Goal: Information Seeking & Learning: Understand process/instructions

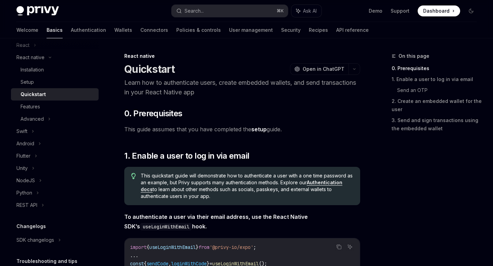
scroll to position [95, 0]
click at [51, 115] on div "Advanced" at bounding box center [55, 118] width 88 height 12
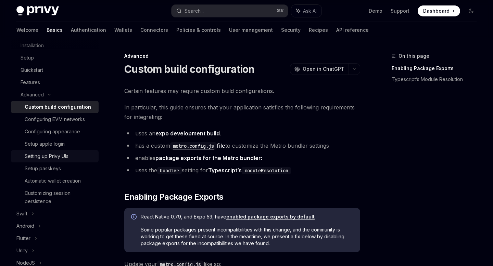
scroll to position [120, 0]
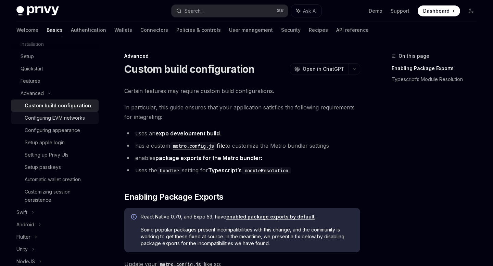
click at [45, 115] on div "Configuring EVM networks" at bounding box center [55, 118] width 60 height 8
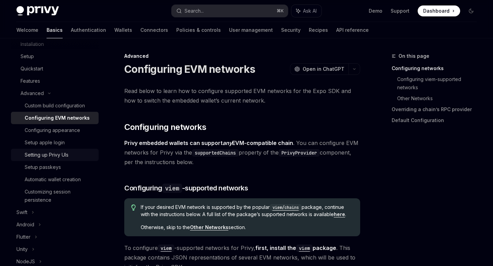
click at [46, 154] on div "Setting up Privy UIs" at bounding box center [47, 155] width 44 height 8
type textarea "*"
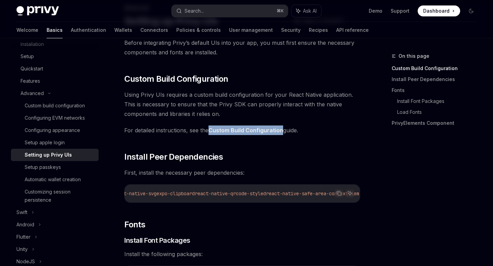
scroll to position [0, 106]
drag, startPoint x: 314, startPoint y: 195, endPoint x: 334, endPoint y: 194, distance: 20.2
click at [334, 194] on span "npx expo install react-native-svg expo-clipboard react-native-qrcode-styled rea…" at bounding box center [201, 194] width 285 height 6
click at [399, 8] on link "Support" at bounding box center [400, 11] width 19 height 7
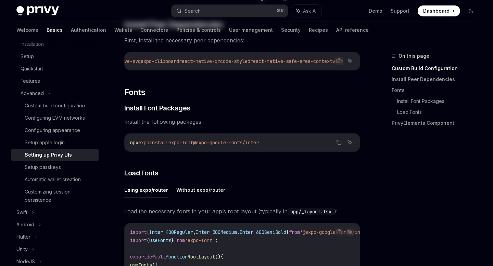
scroll to position [0, 0]
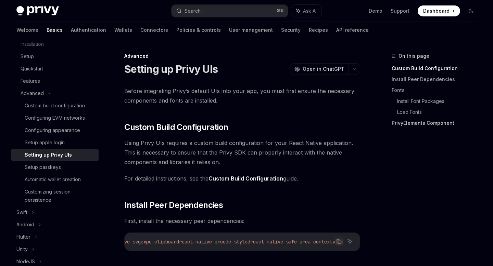
click at [409, 125] on link "PrivyElements Component" at bounding box center [437, 123] width 90 height 11
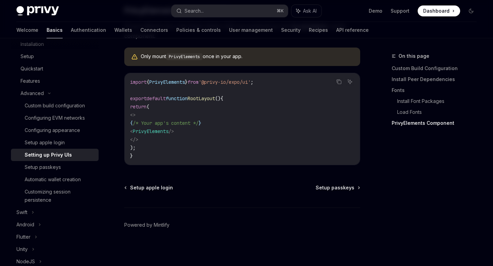
scroll to position [542, 0]
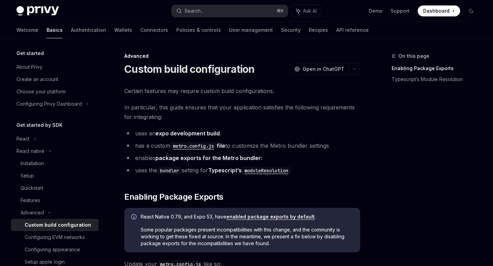
click at [436, 15] on span at bounding box center [439, 10] width 42 height 11
